Goal: Information Seeking & Learning: Learn about a topic

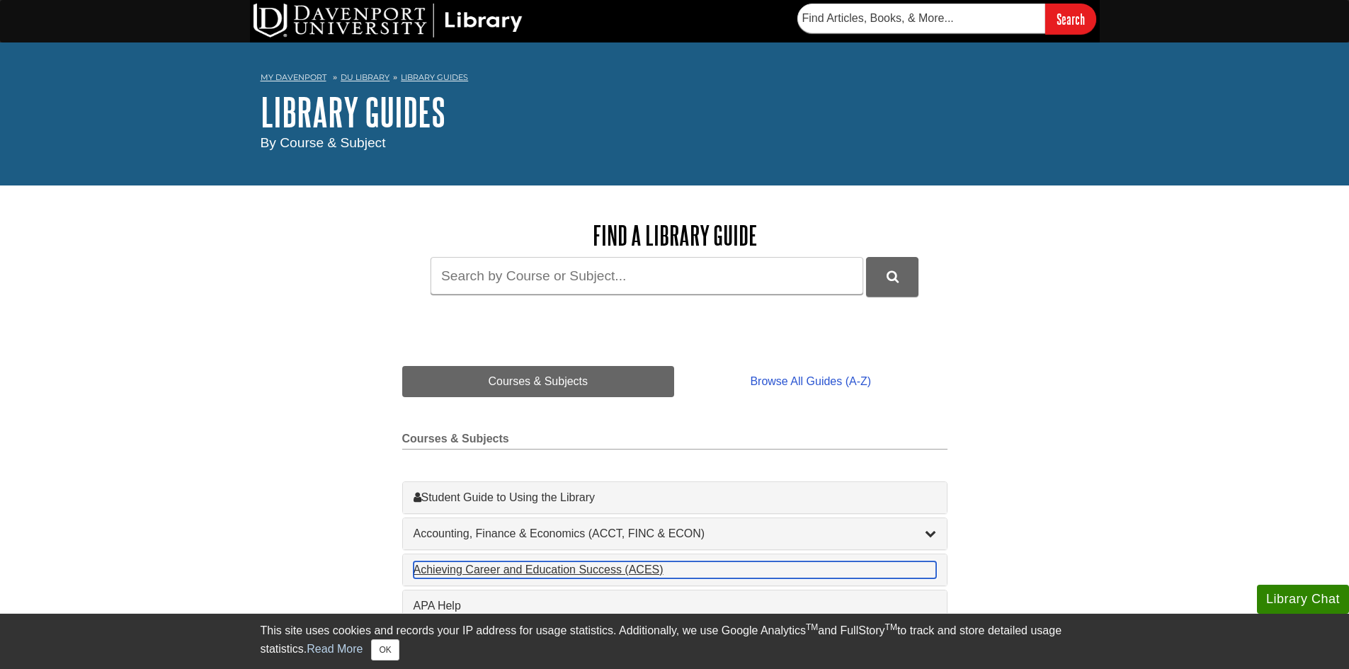
click at [504, 567] on div "Achieving Career and Education Success (ACES) , 1 guides" at bounding box center [675, 570] width 523 height 17
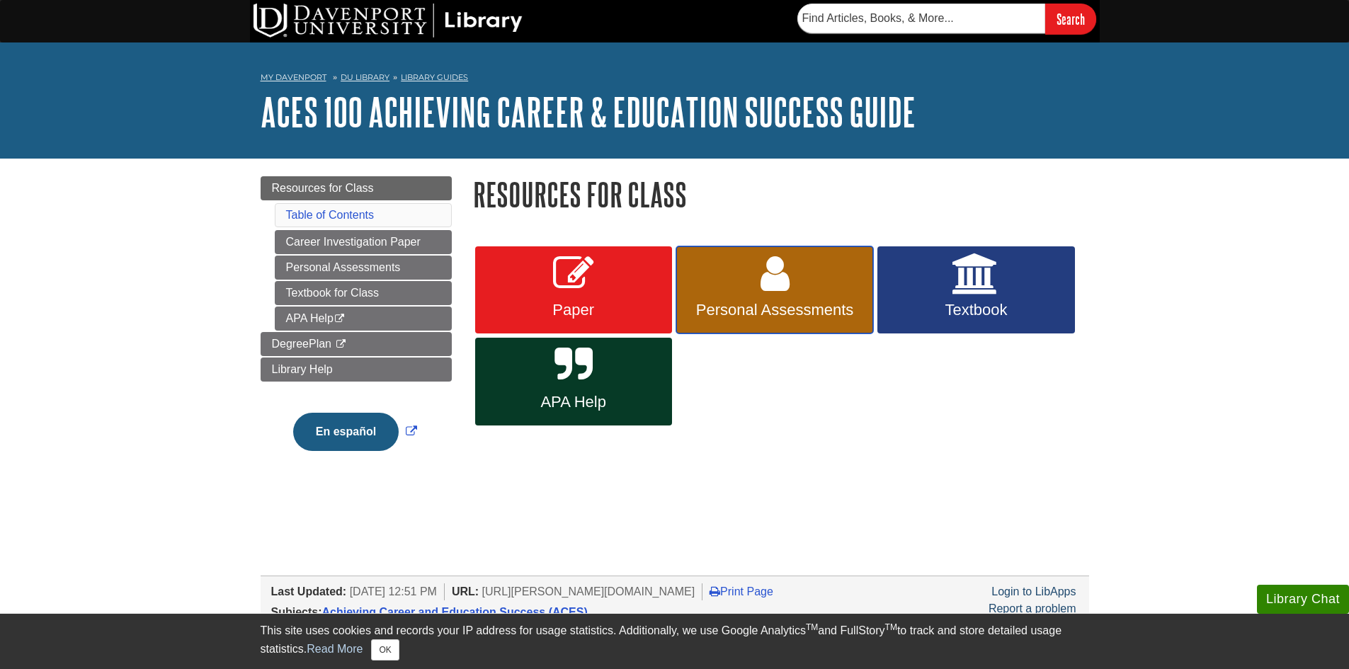
click at [768, 266] on icon at bounding box center [775, 274] width 29 height 41
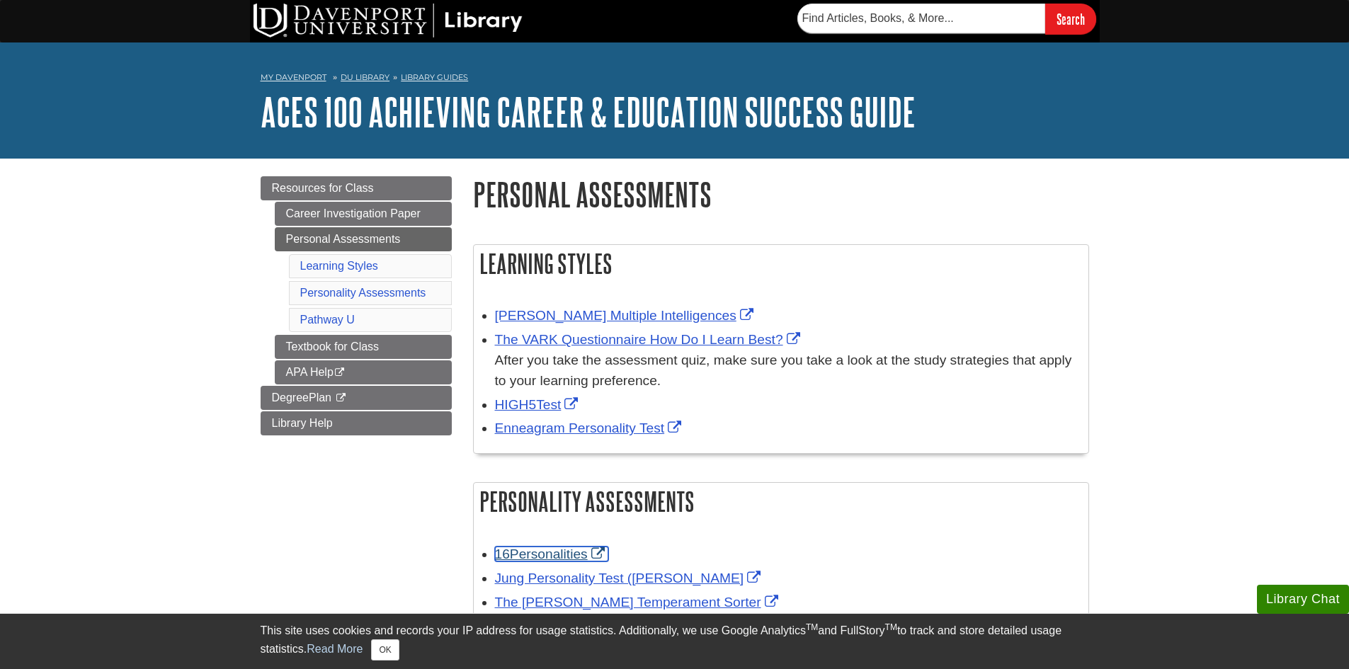
click at [541, 553] on link "16Personalities" at bounding box center [551, 554] width 113 height 15
